Goal: Information Seeking & Learning: Understand process/instructions

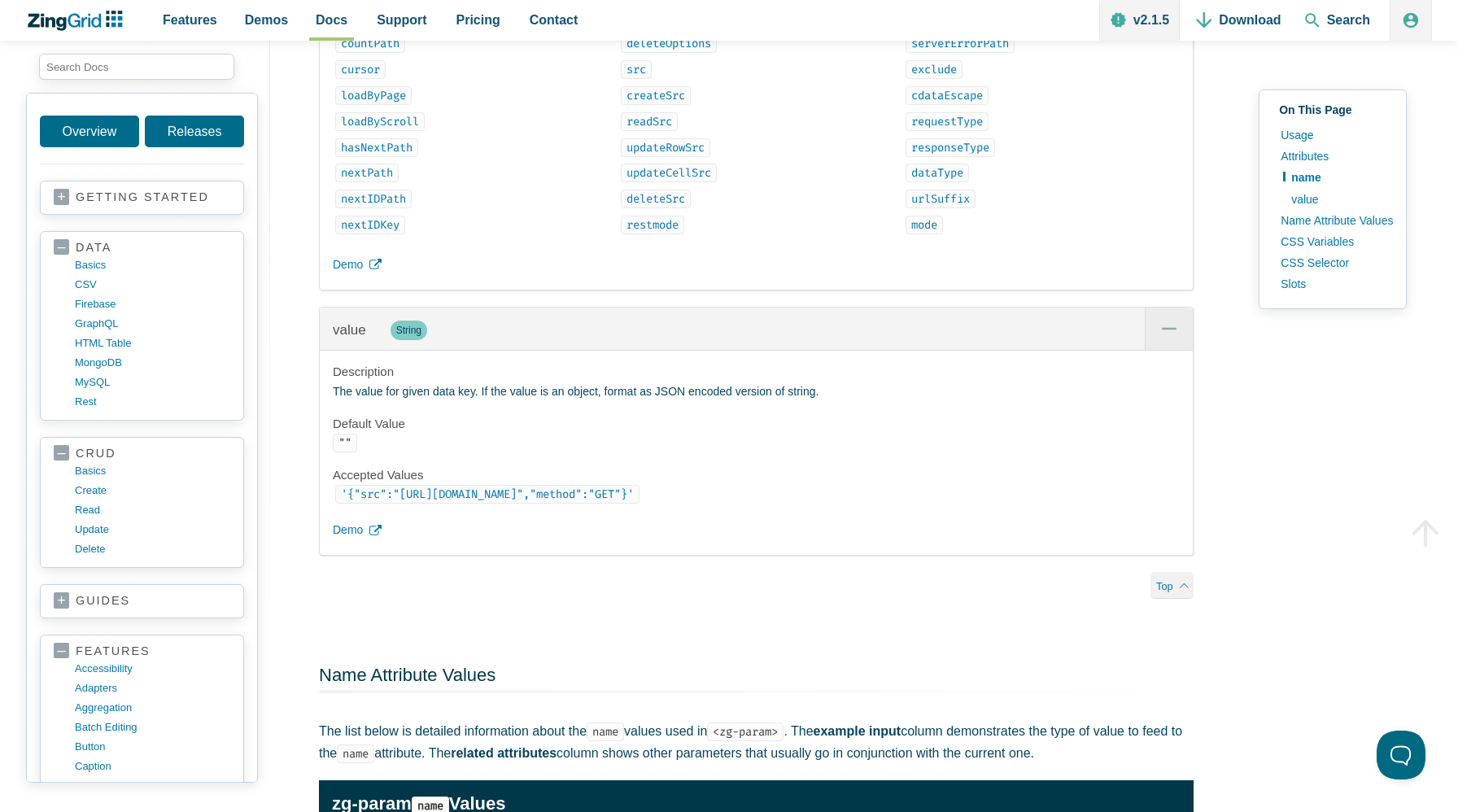
scroll to position [2856, 0]
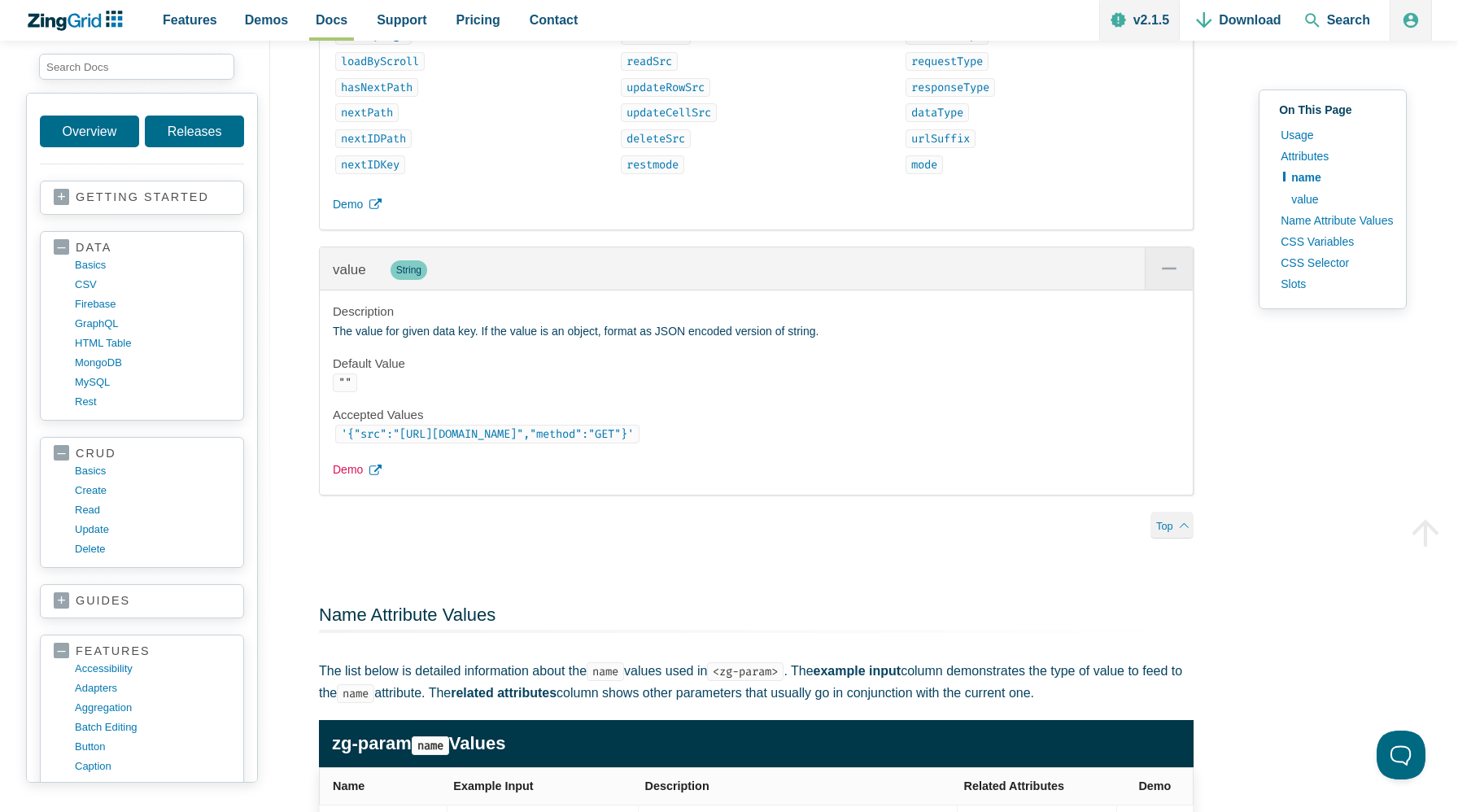
click at [353, 480] on span "Demo" at bounding box center [348, 469] width 30 height 20
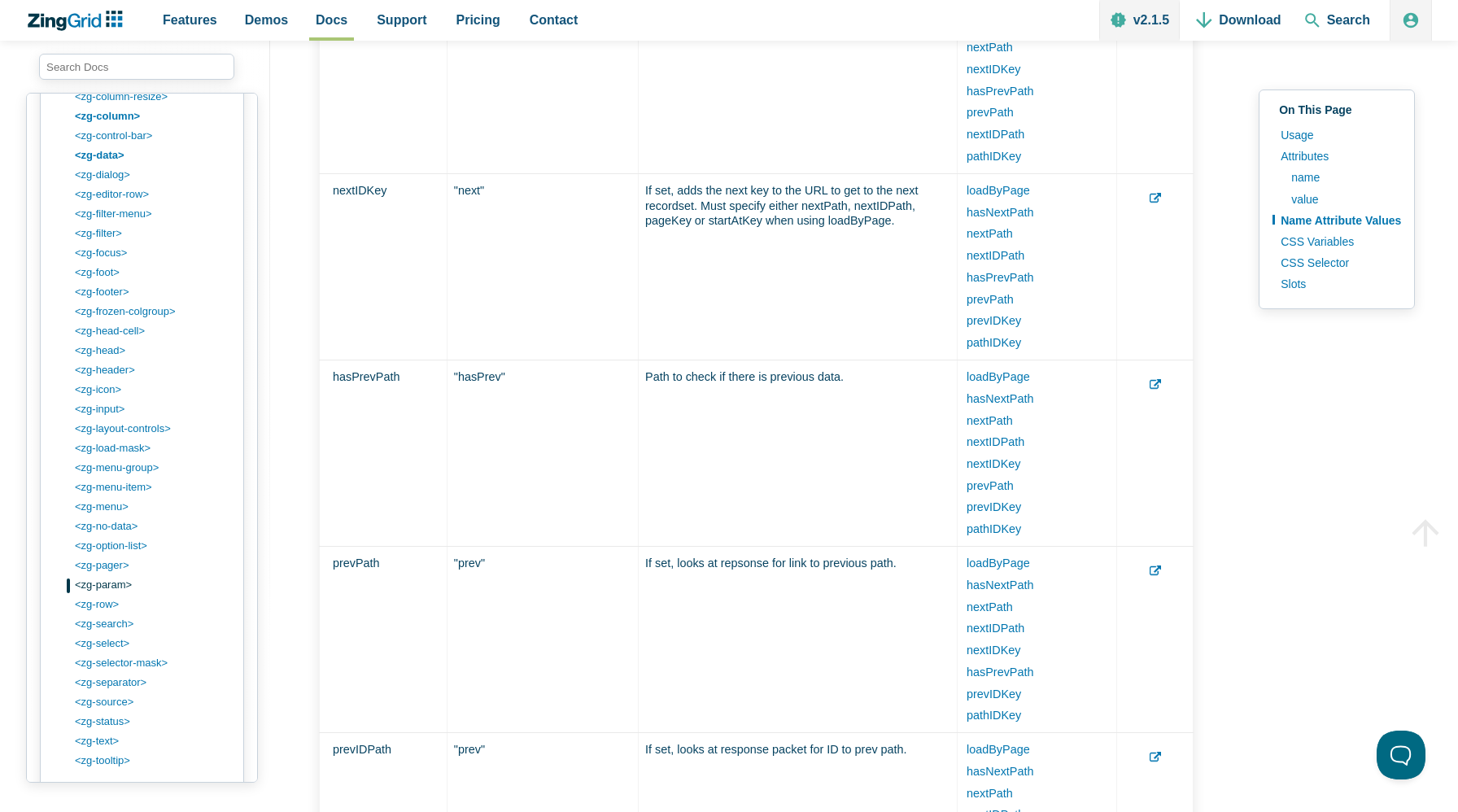
scroll to position [1944, 0]
click at [111, 566] on link "<zg-pager>" at bounding box center [155, 564] width 156 height 20
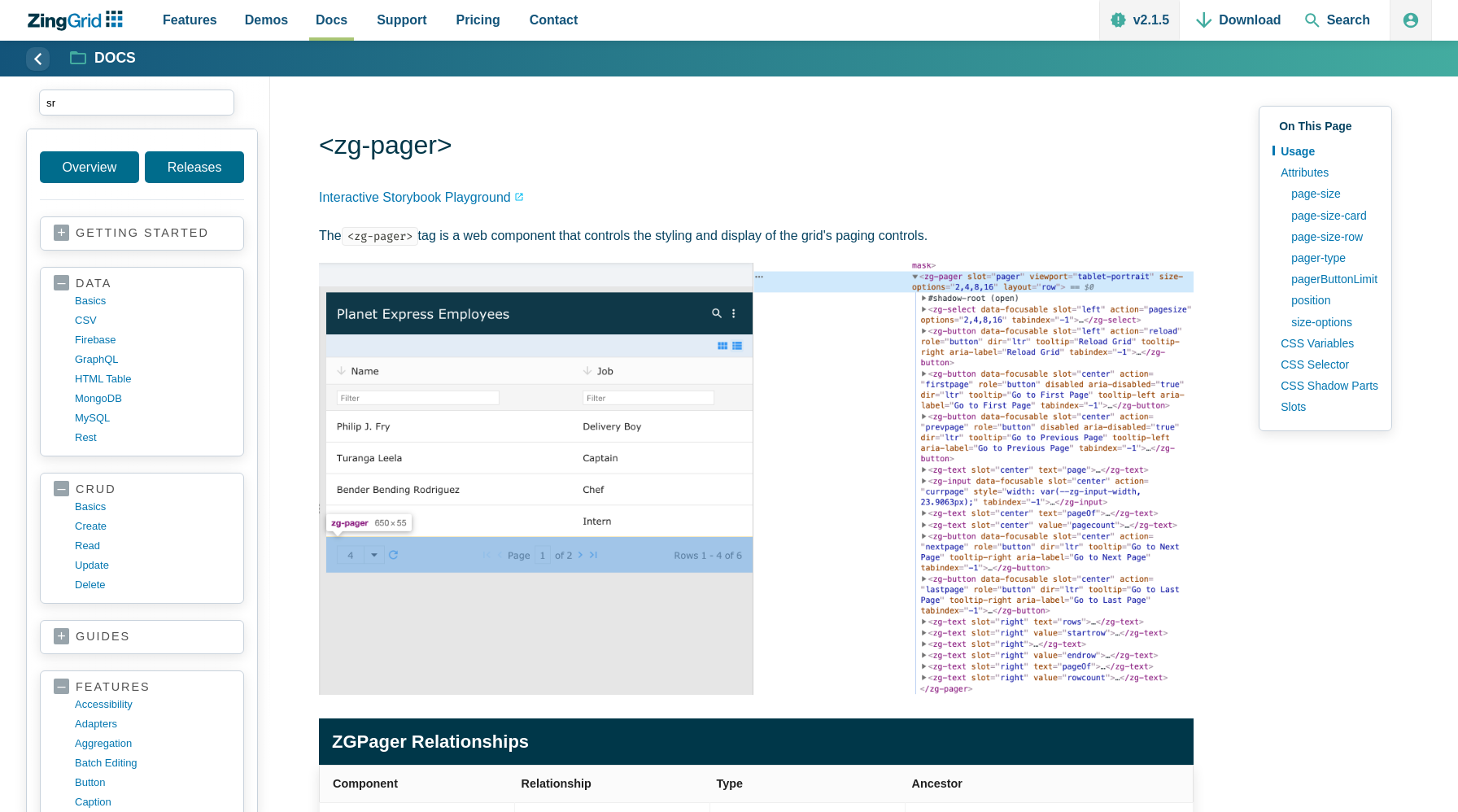
type input "s"
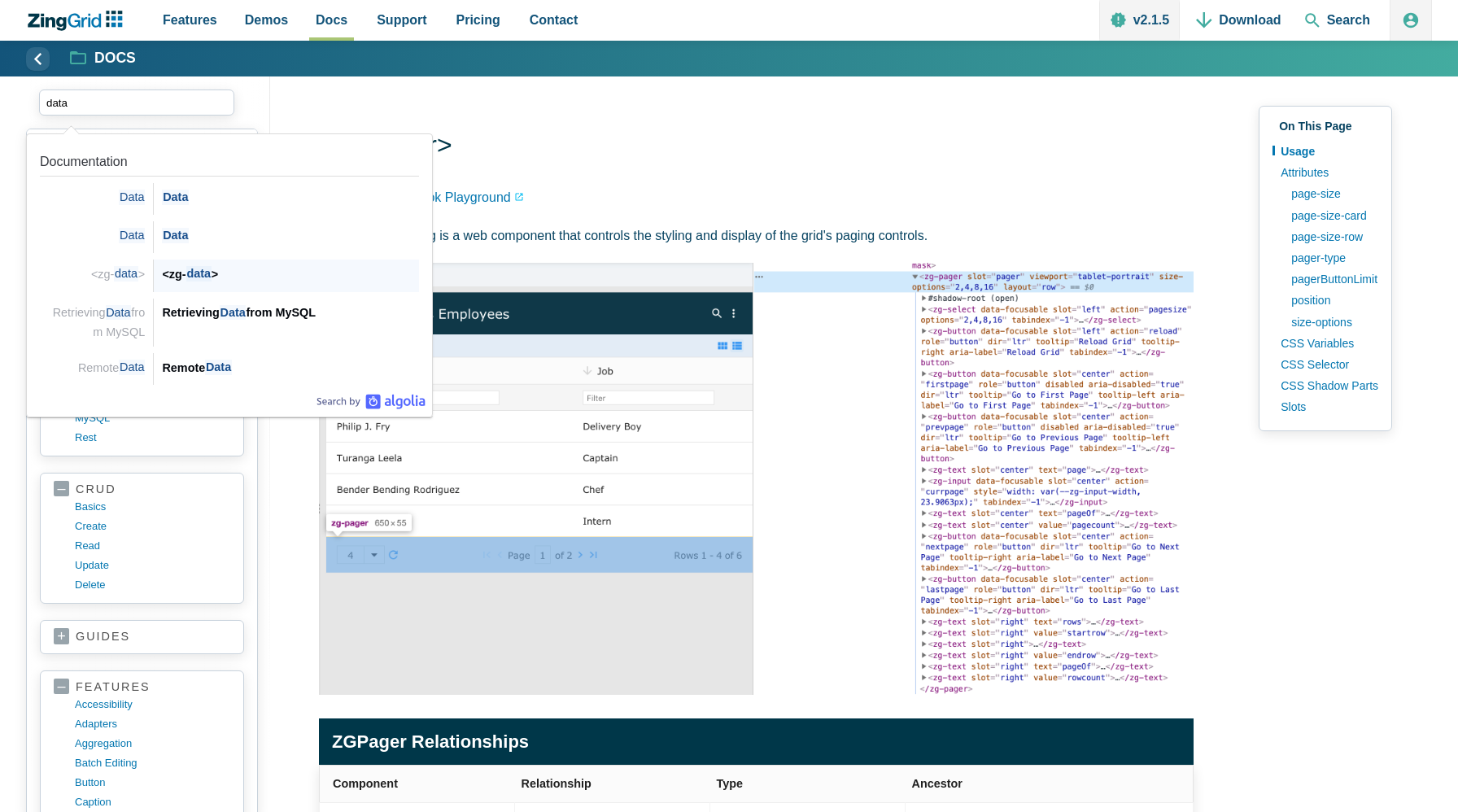
click at [193, 262] on div "<zg- data > <zg- data >" at bounding box center [287, 275] width 265 height 32
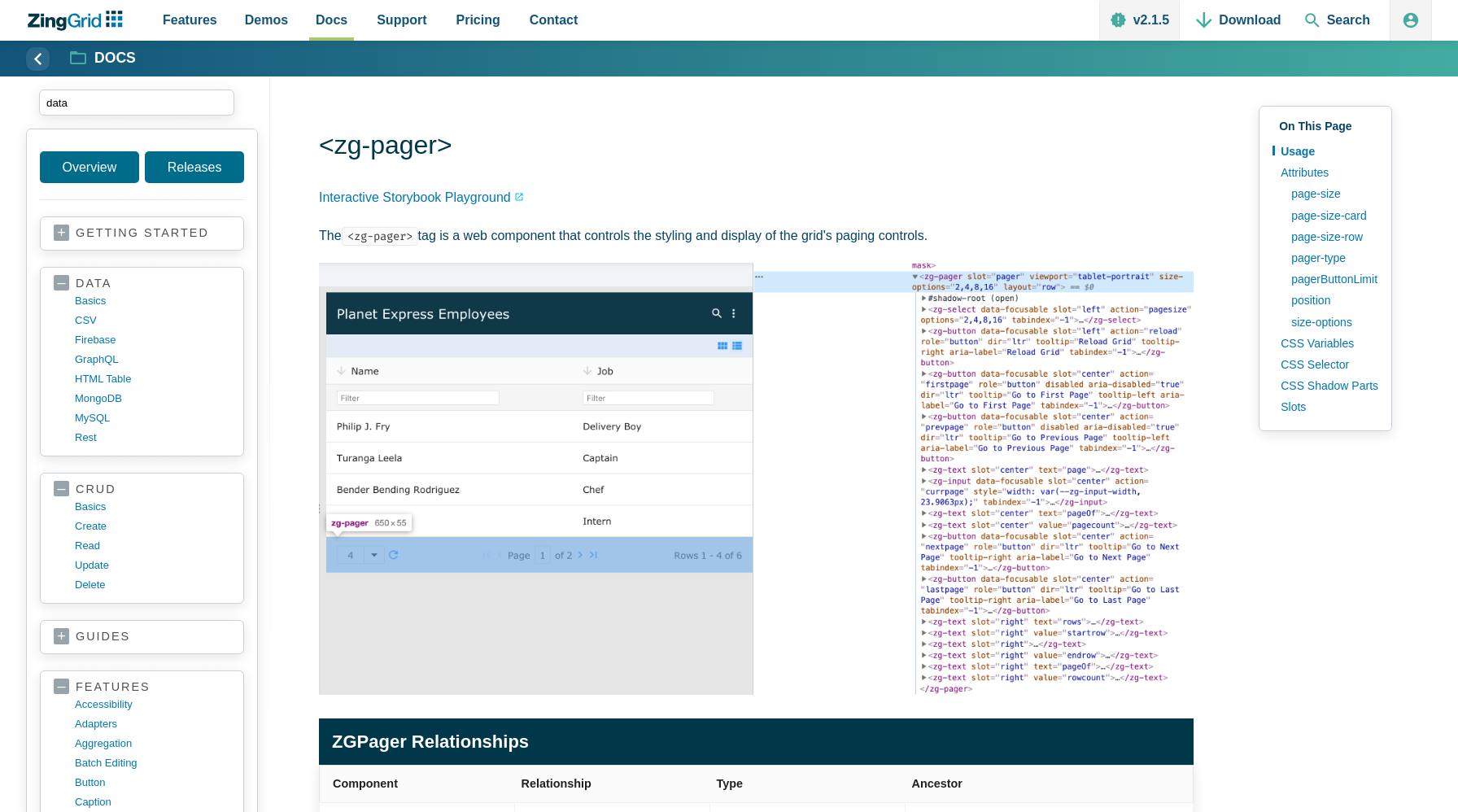
type input "data"
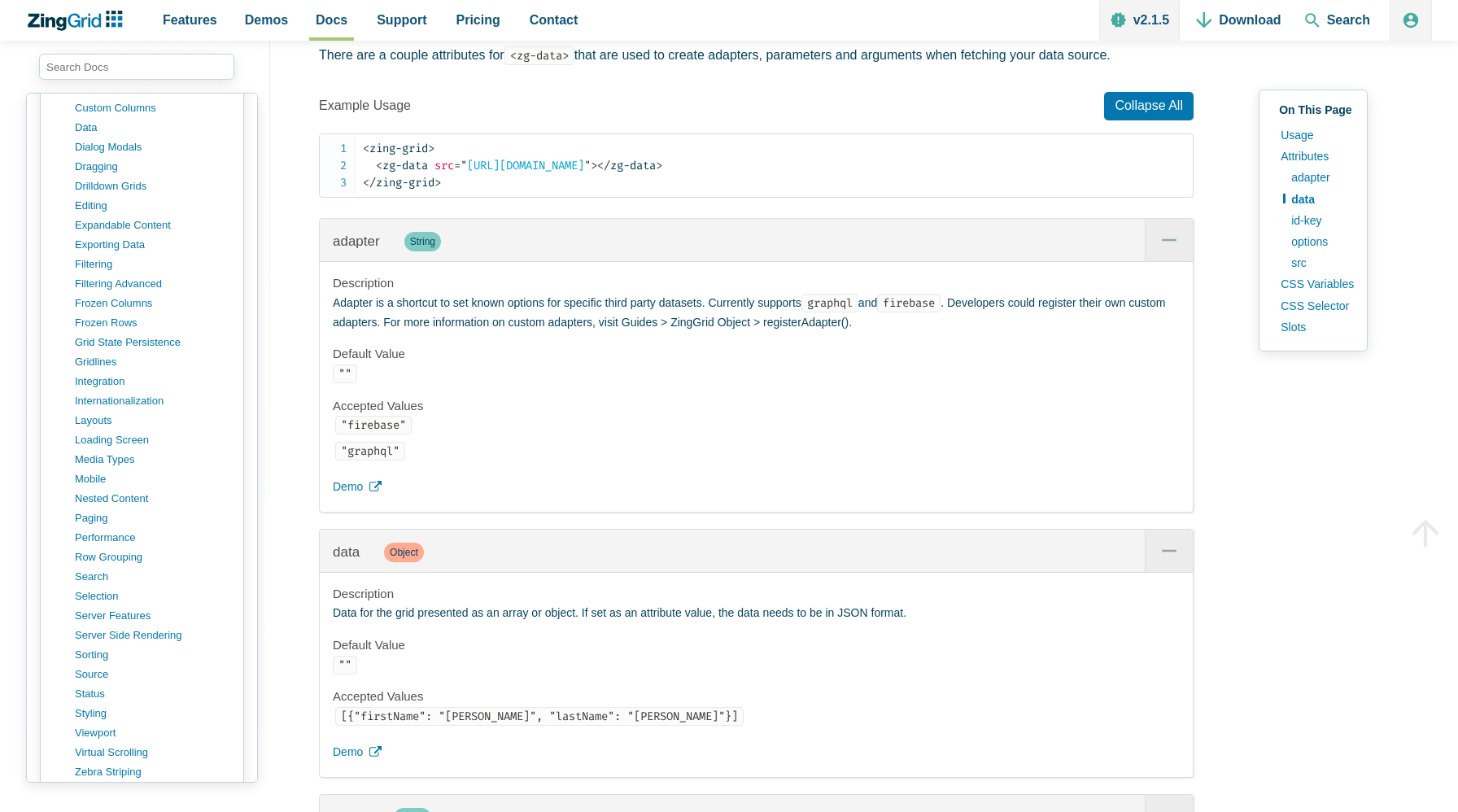
scroll to position [2181, 0]
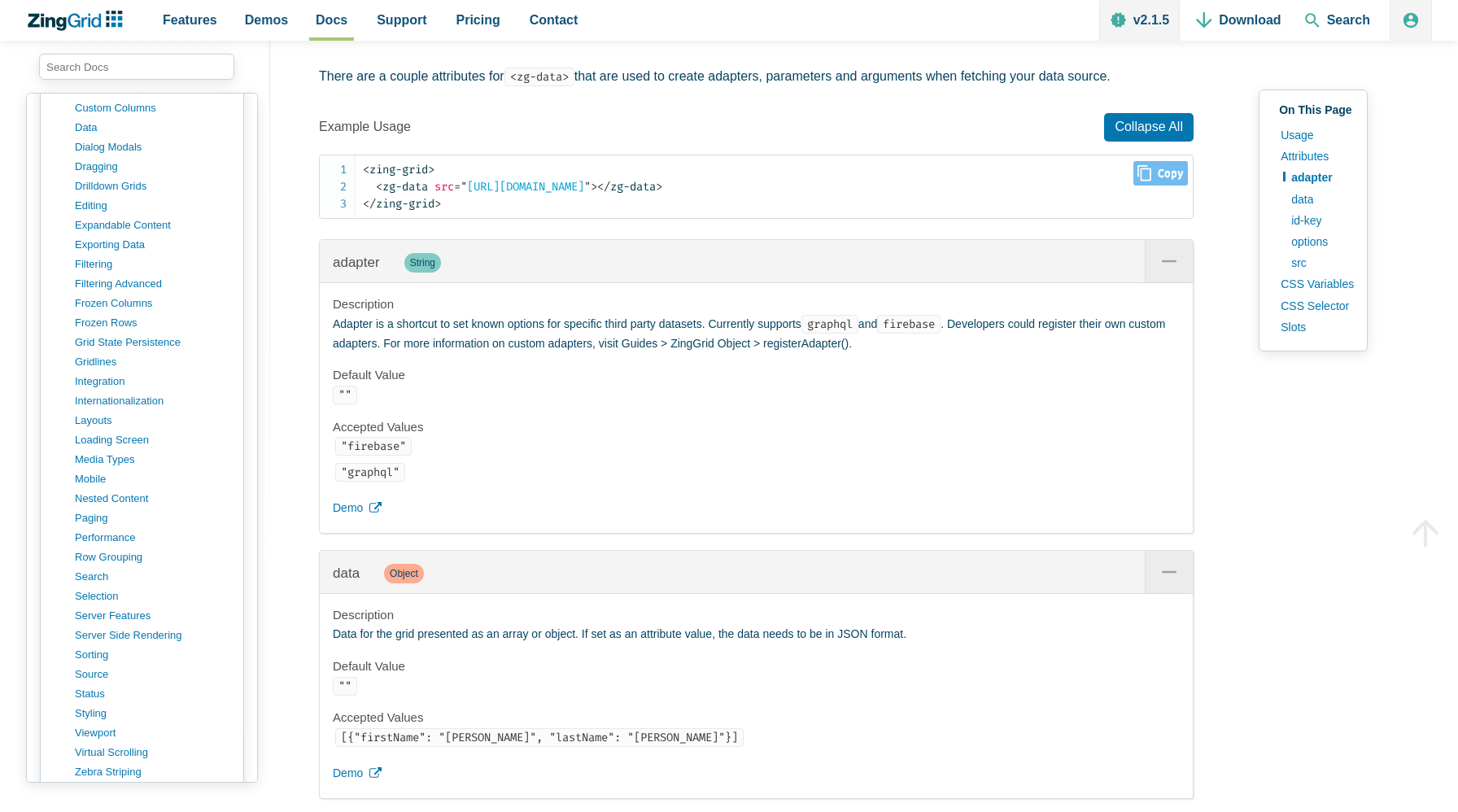
drag, startPoint x: 372, startPoint y: 223, endPoint x: 940, endPoint y: 211, distance: 568.1
click at [940, 211] on code "< zing-grid > < zg-data src = " https://cdn.zinggrid.com/datasets/user-roles.js…" at bounding box center [778, 187] width 830 height 51
drag, startPoint x: 888, startPoint y: 217, endPoint x: 369, endPoint y: 223, distance: 519.0
click at [369, 213] on code "< zing-grid > < zg-data src = " https://cdn.zinggrid.com/datasets/user-roles.js…" at bounding box center [778, 187] width 830 height 51
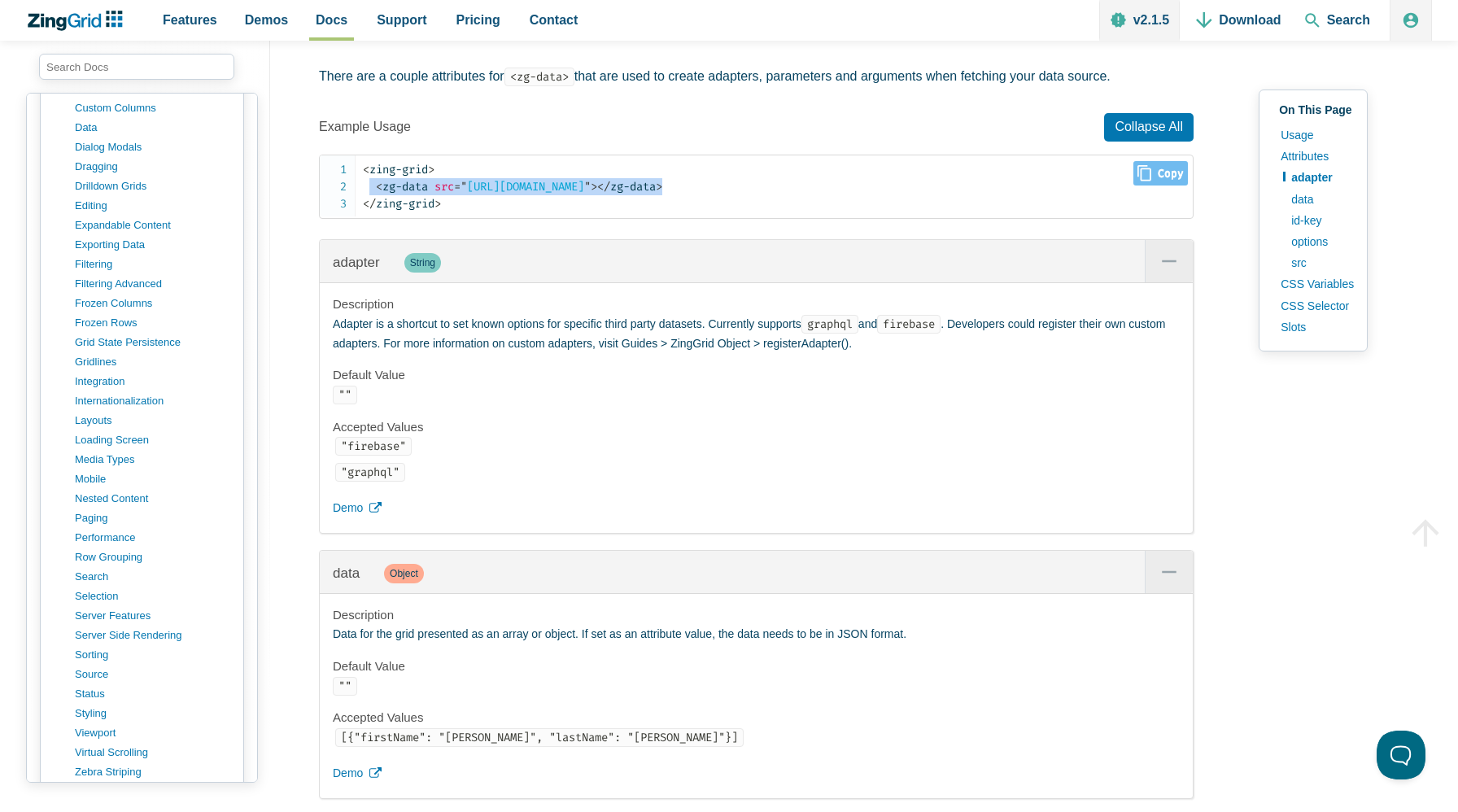
copy code "< zg-data src = " https://cdn.zinggrid.com/datasets/user-roles.json " > </ zg-d…"
